Goal: Download file/media

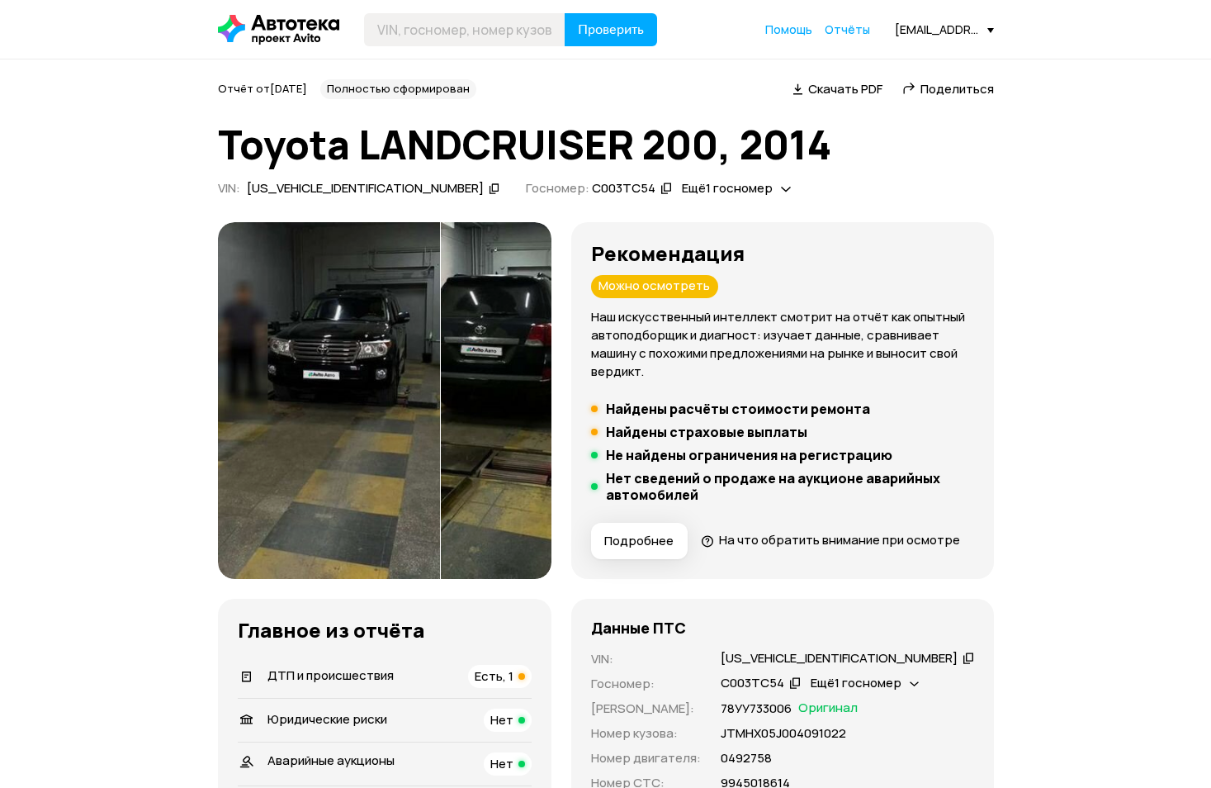
click at [408, 688] on div "ДТП и происшествия Есть, 1" at bounding box center [385, 676] width 294 height 23
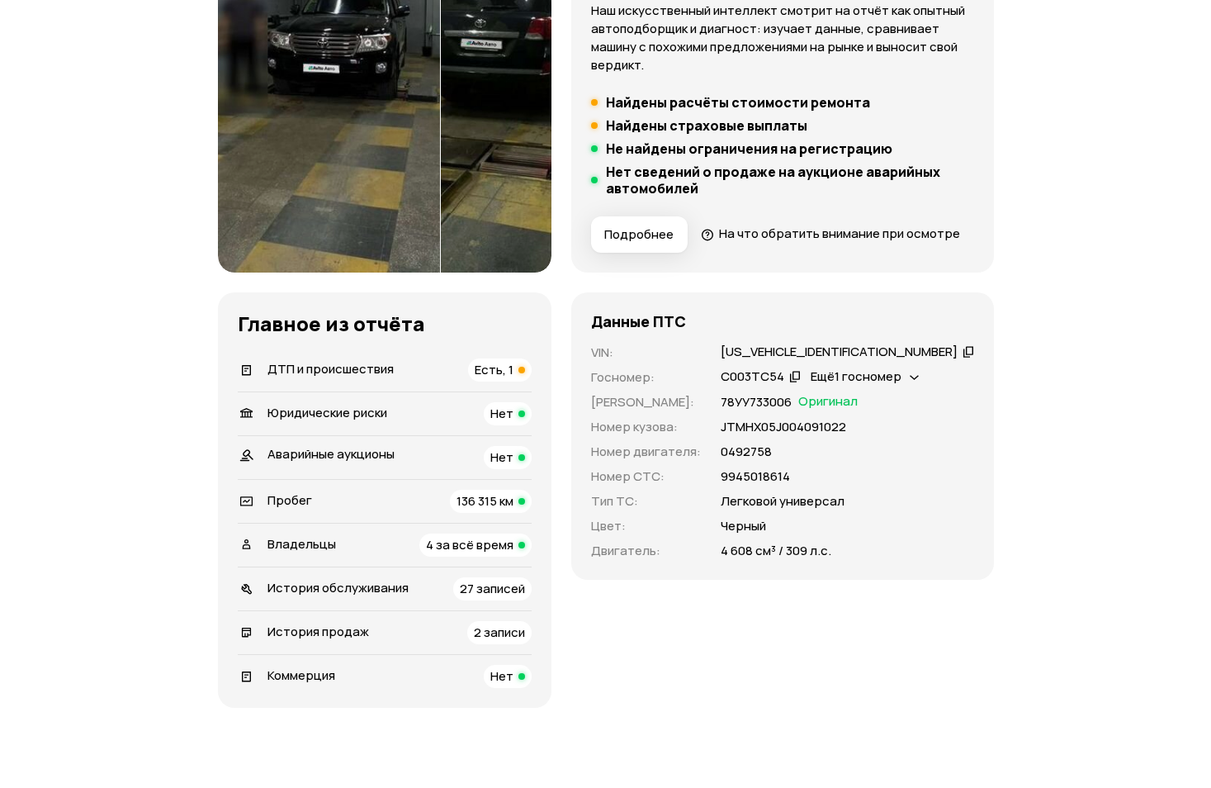
scroll to position [133, 0]
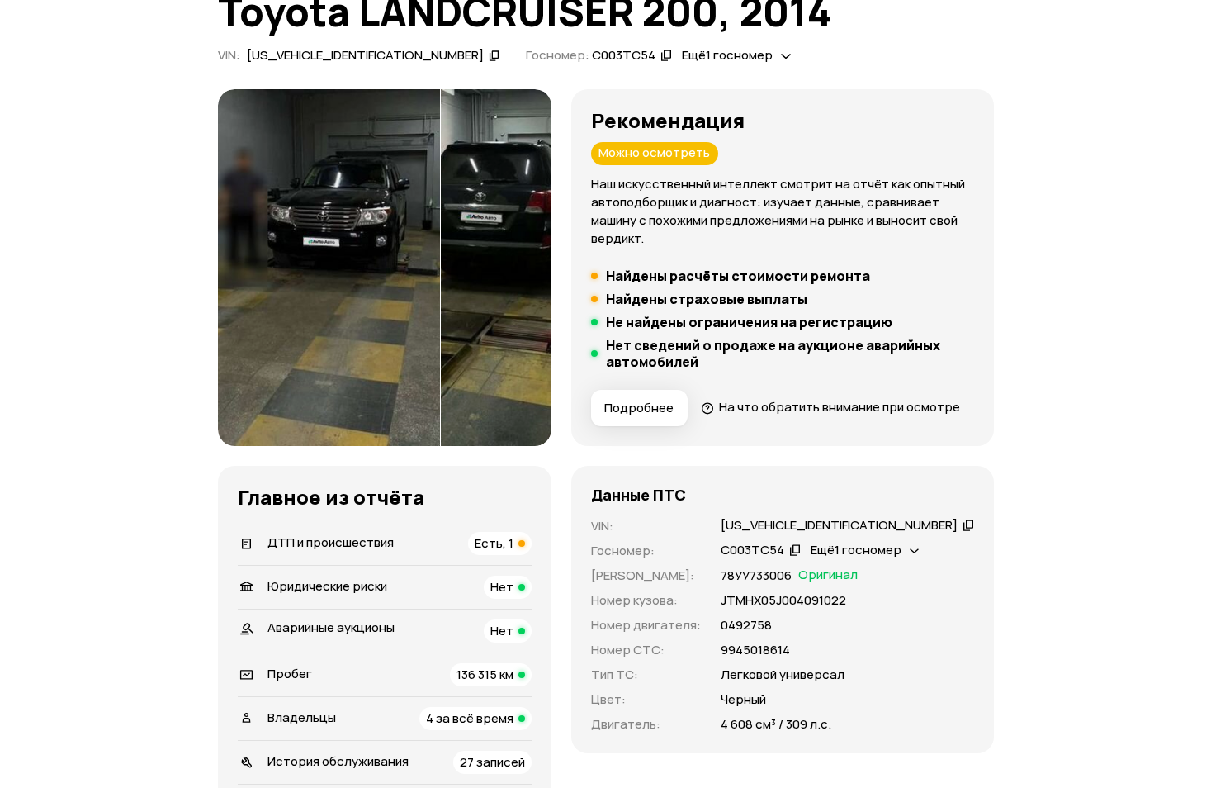
click at [963, 533] on icon at bounding box center [969, 524] width 12 height 17
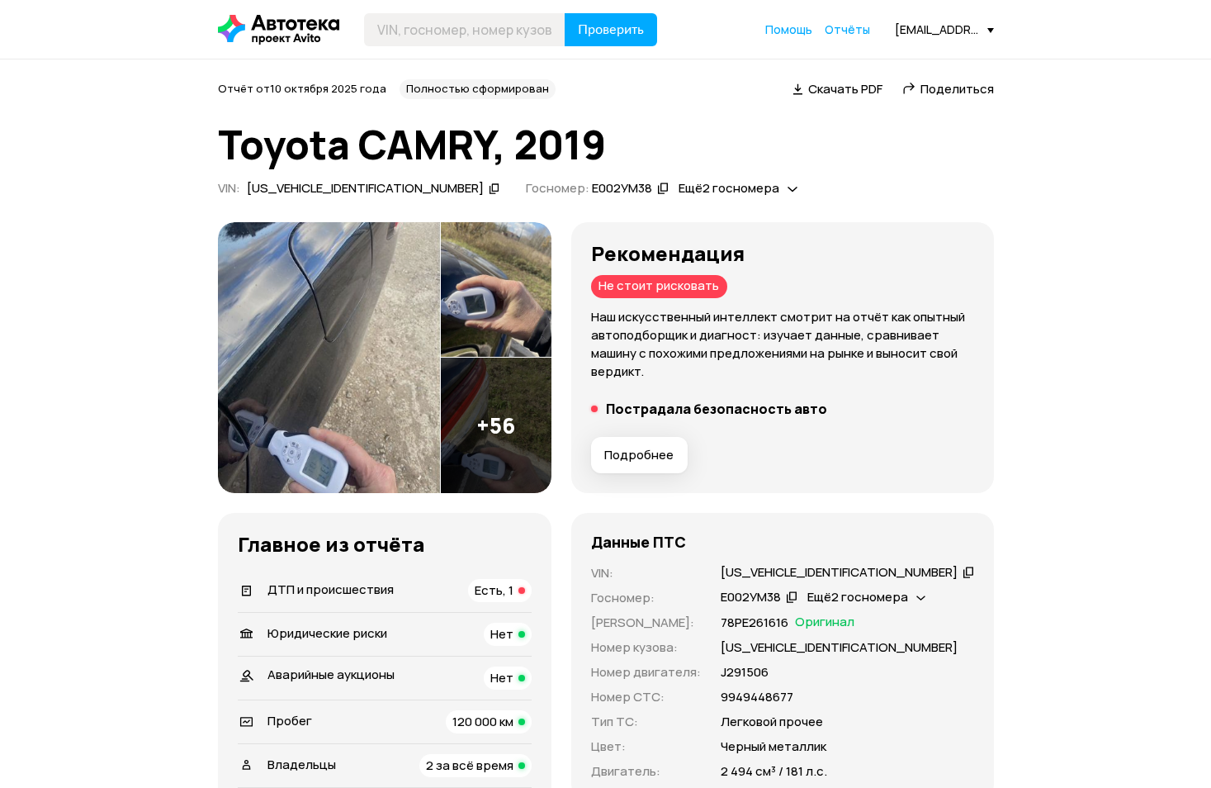
click at [490, 600] on div "ДТП и происшествия Есть, 1" at bounding box center [385, 590] width 294 height 23
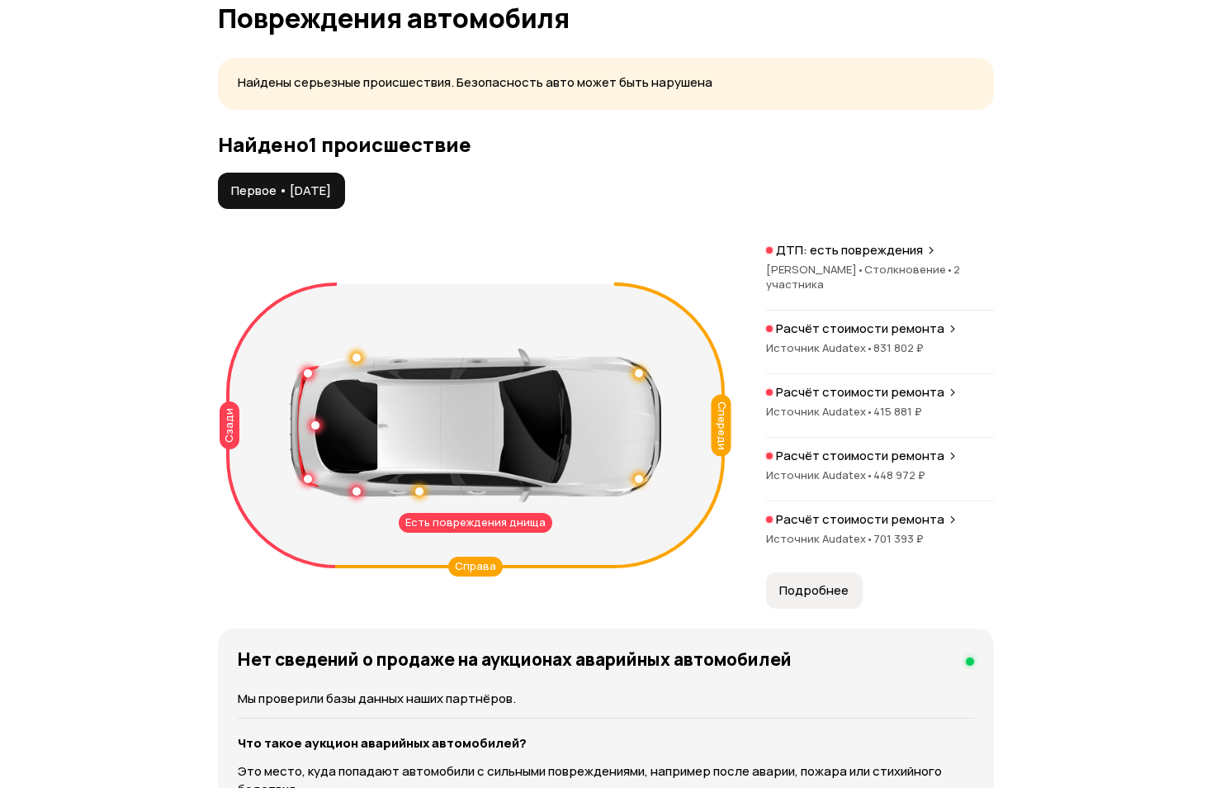
scroll to position [1751, 0]
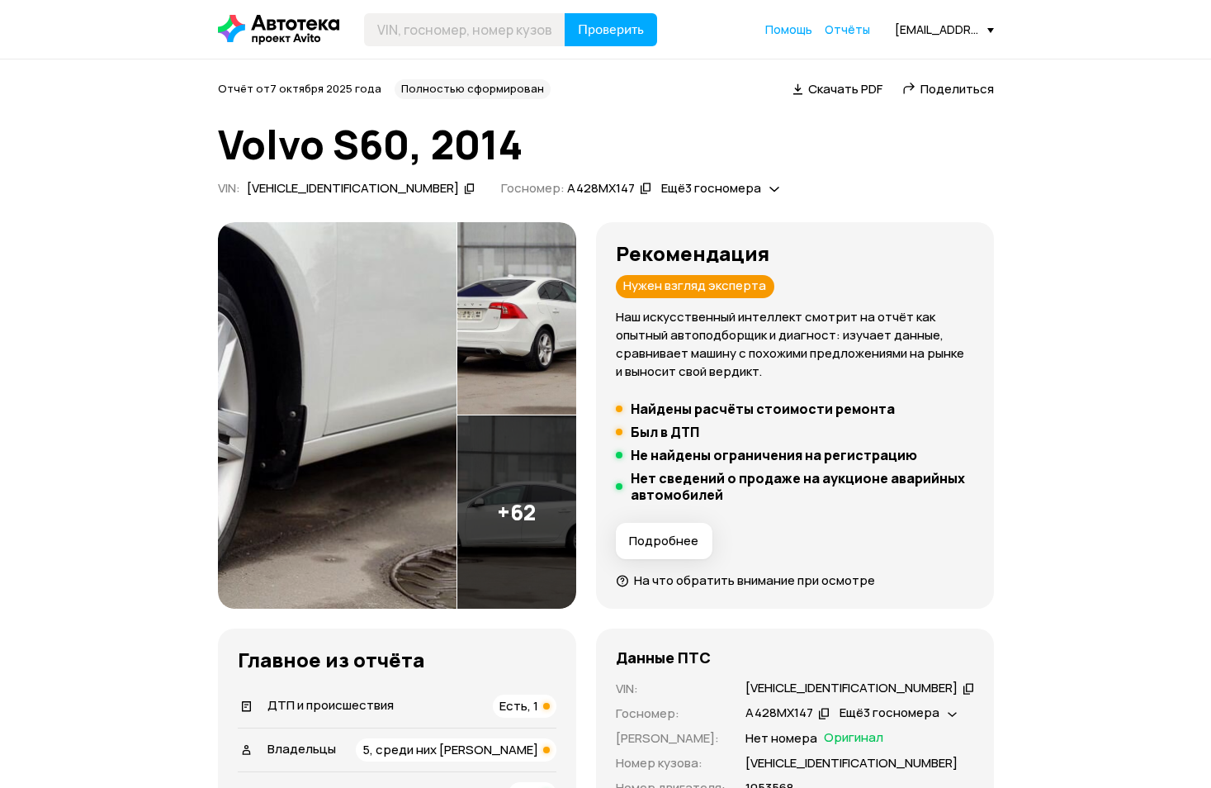
click at [855, 97] on span "Скачать PDF" at bounding box center [845, 88] width 74 height 17
click at [963, 690] on icon at bounding box center [969, 688] width 12 height 17
click at [830, 713] on icon at bounding box center [824, 712] width 12 height 17
